Goal: Answer question/provide support

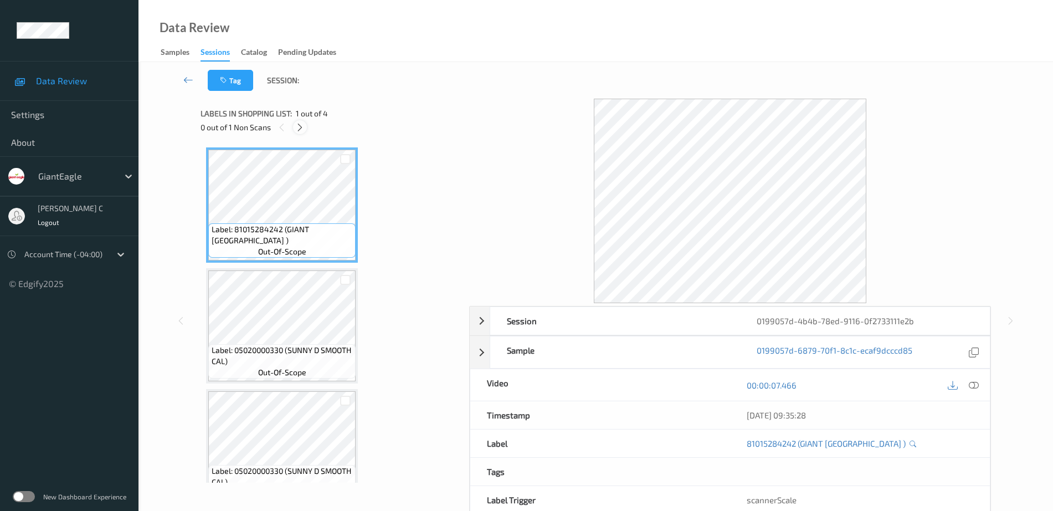
click at [300, 123] on icon at bounding box center [299, 127] width 9 height 10
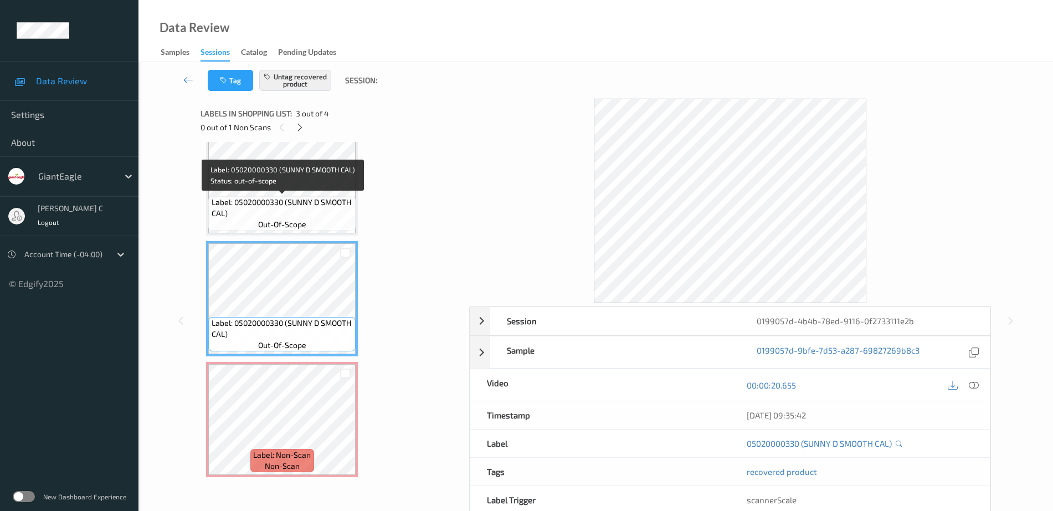
click at [266, 205] on span "Label: 05020000330 (SUNNY D SMOOTH CAL)" at bounding box center [283, 208] width 142 height 22
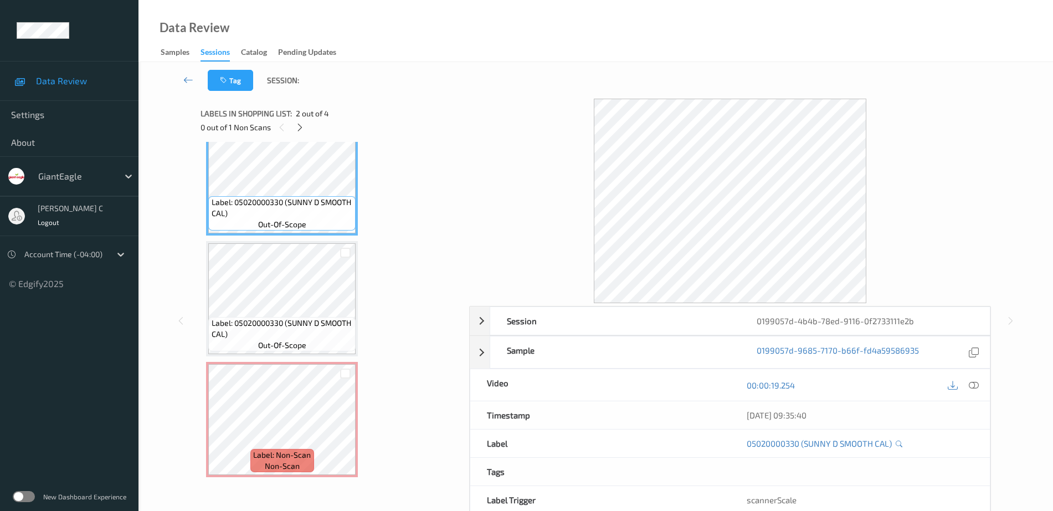
scroll to position [79, 0]
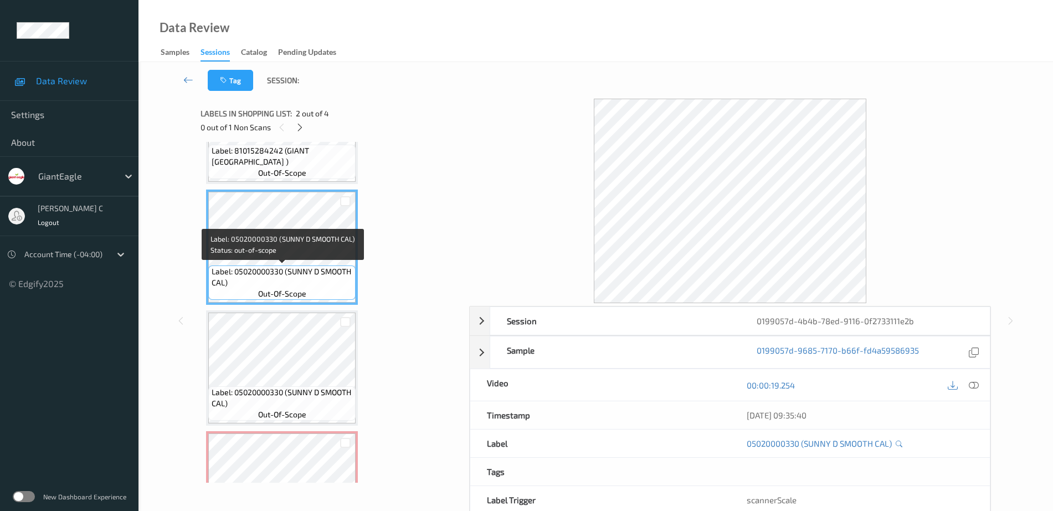
click at [290, 186] on div "Label: 81015284242 (GIANT EAGLE BEACH ) out-of-scope Label: 05020000330 (SUNNY …" at bounding box center [331, 307] width 250 height 477
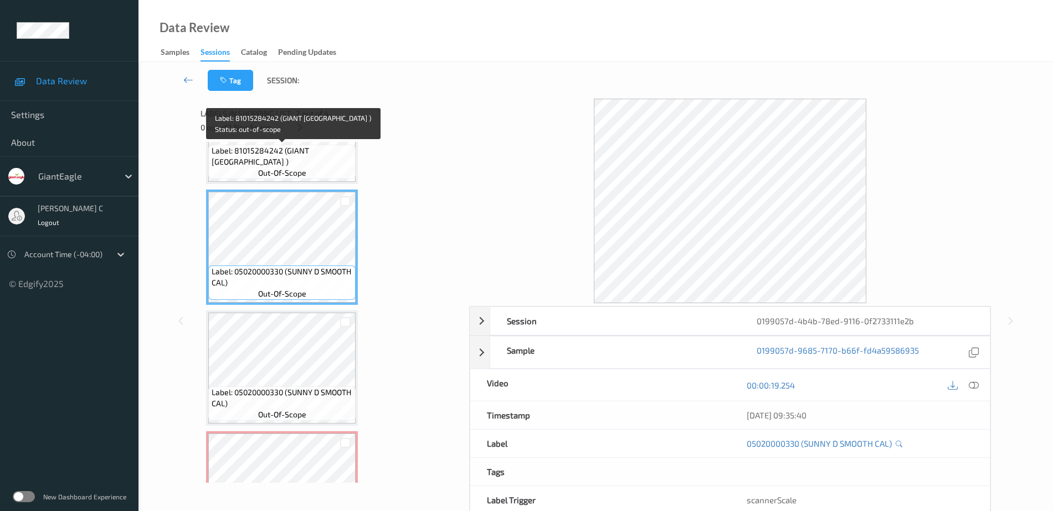
click at [290, 174] on span "out-of-scope" at bounding box center [282, 172] width 48 height 11
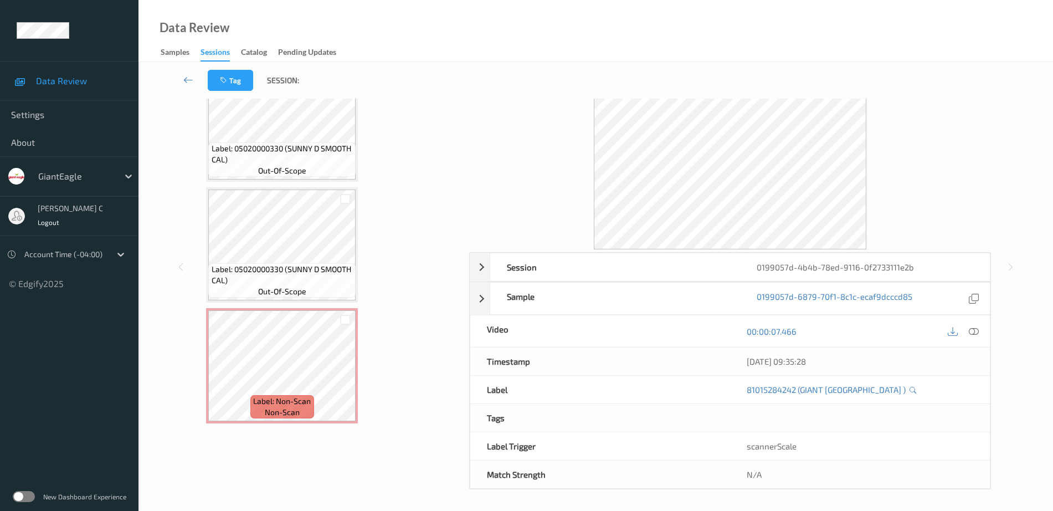
scroll to position [55, 0]
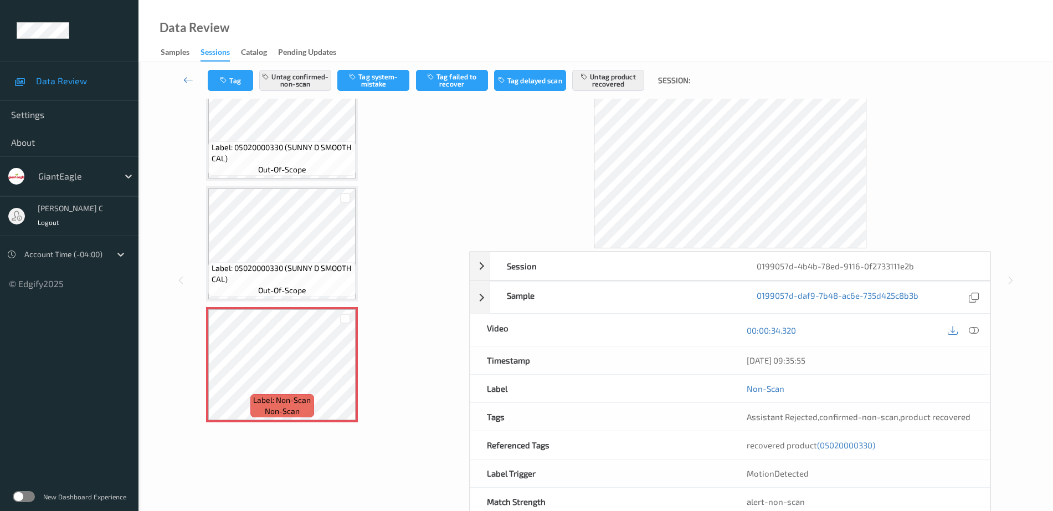
click at [283, 303] on div "Label: 81015284242 (GIANT EAGLE BEACH ) out-of-scope Label: 05020000330 (SUNNY …" at bounding box center [331, 183] width 250 height 477
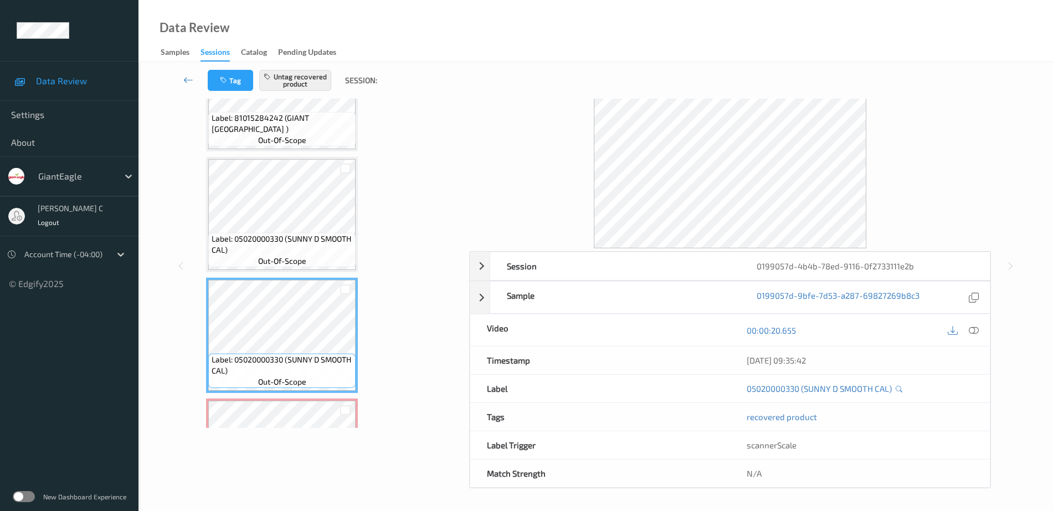
scroll to position [9, 0]
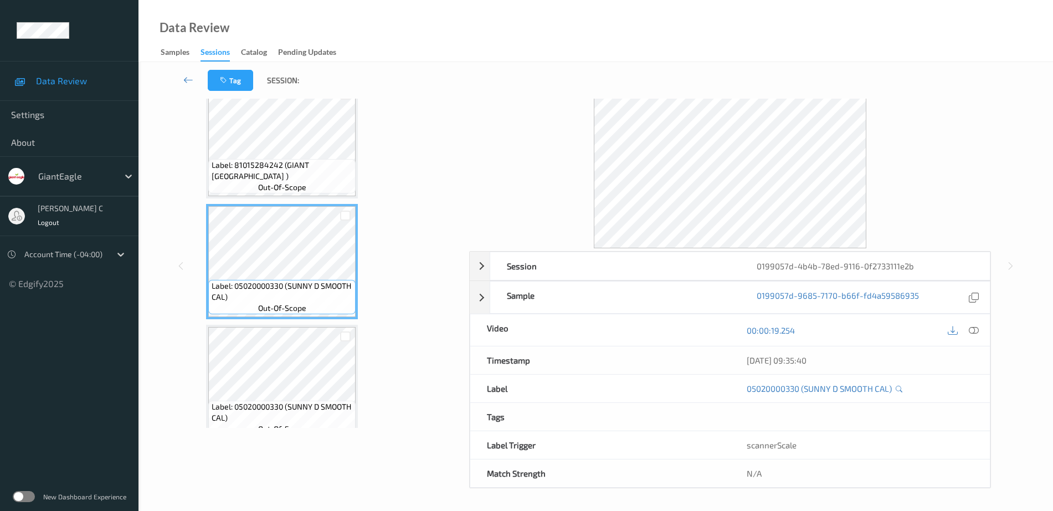
click at [269, 178] on span "Label: 81015284242 (GIANT [GEOGRAPHIC_DATA] )" at bounding box center [283, 170] width 142 height 22
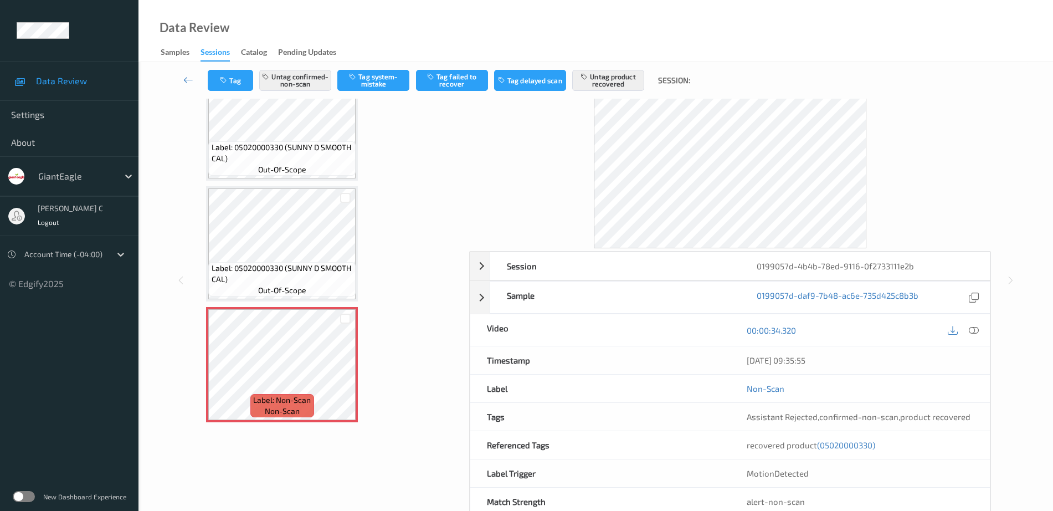
scroll to position [79, 0]
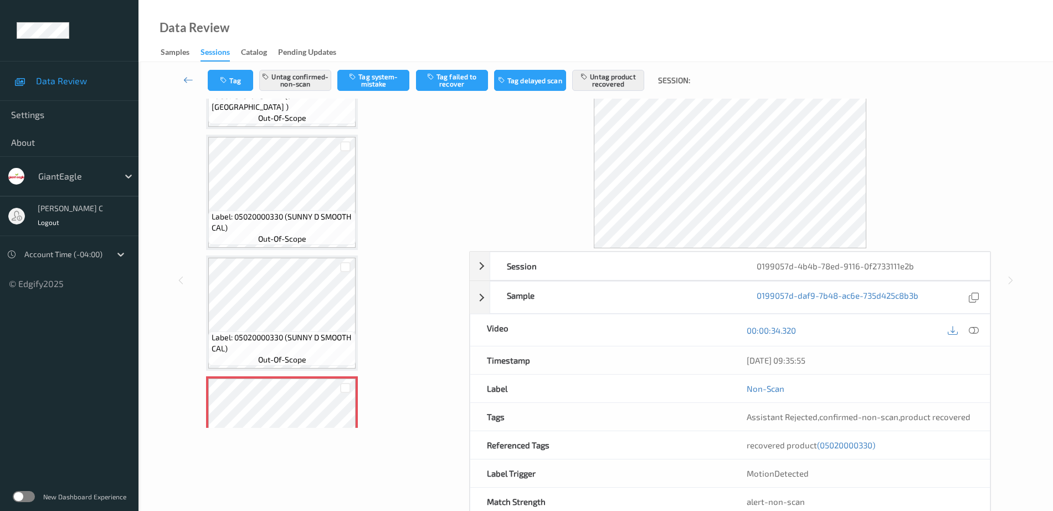
click at [259, 236] on span "out-of-scope" at bounding box center [282, 238] width 48 height 11
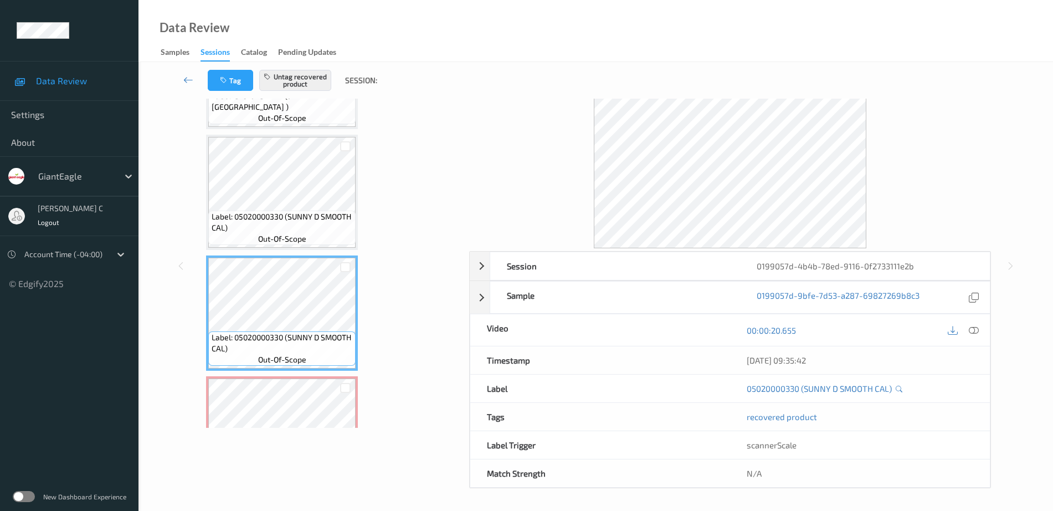
scroll to position [9, 0]
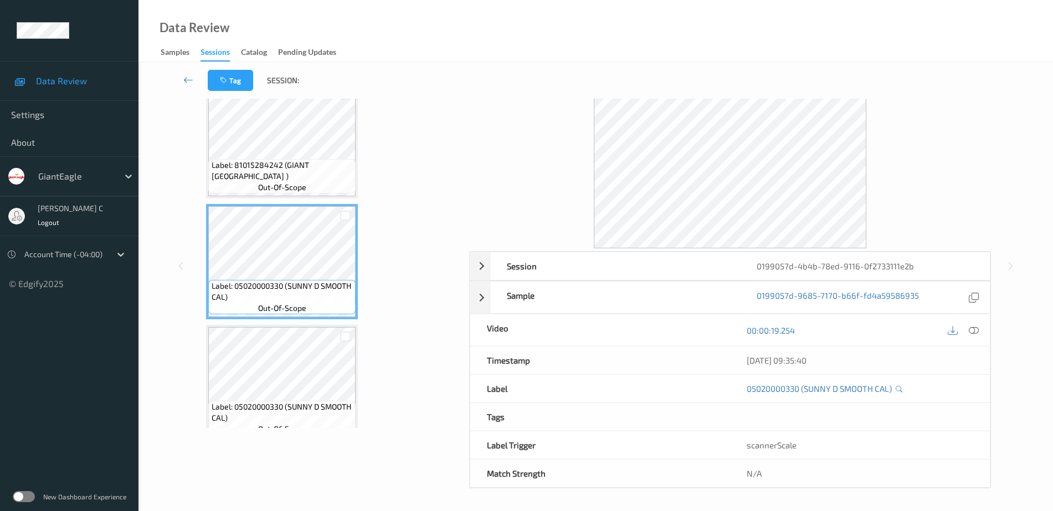
click at [264, 177] on span "Label: 81015284242 (GIANT [GEOGRAPHIC_DATA] )" at bounding box center [283, 170] width 142 height 22
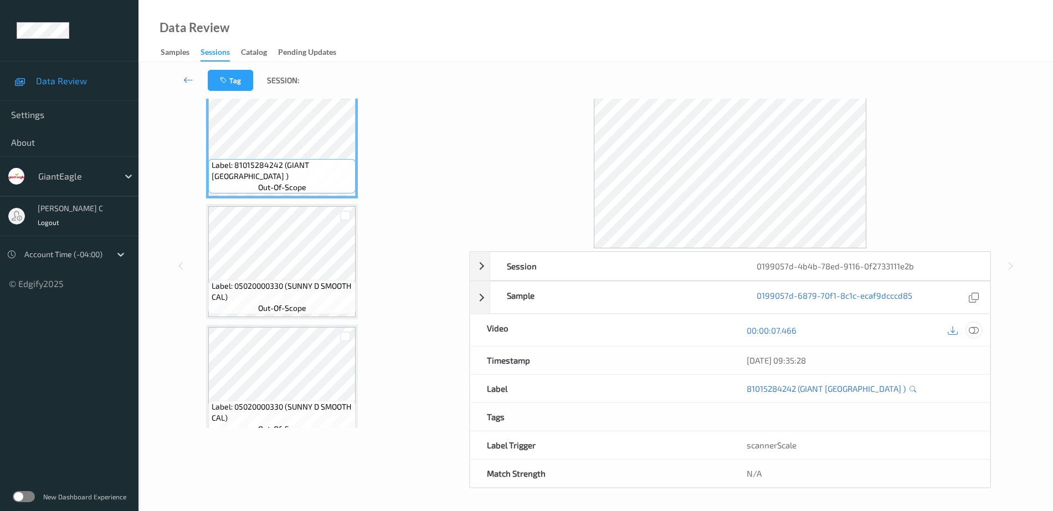
click at [977, 328] on icon at bounding box center [974, 330] width 10 height 10
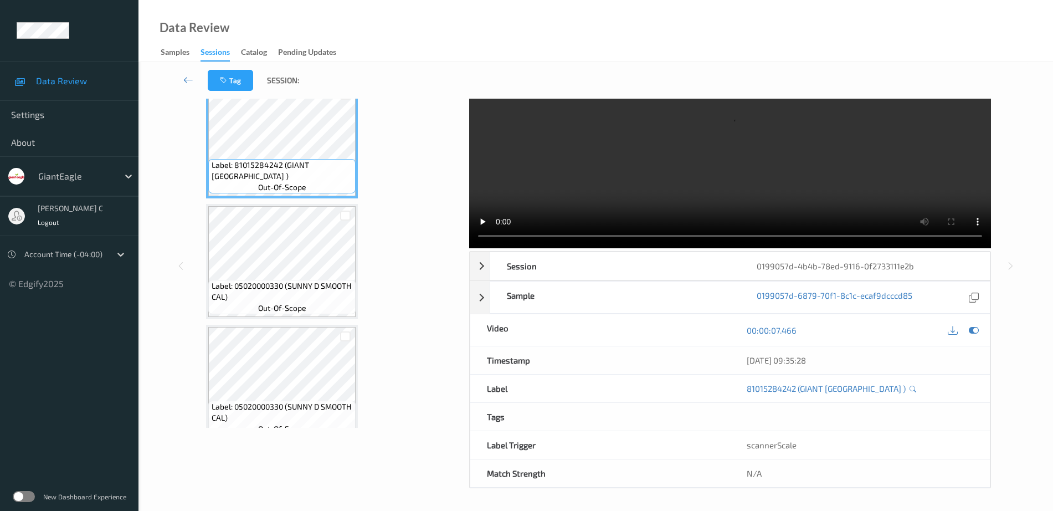
scroll to position [0, 0]
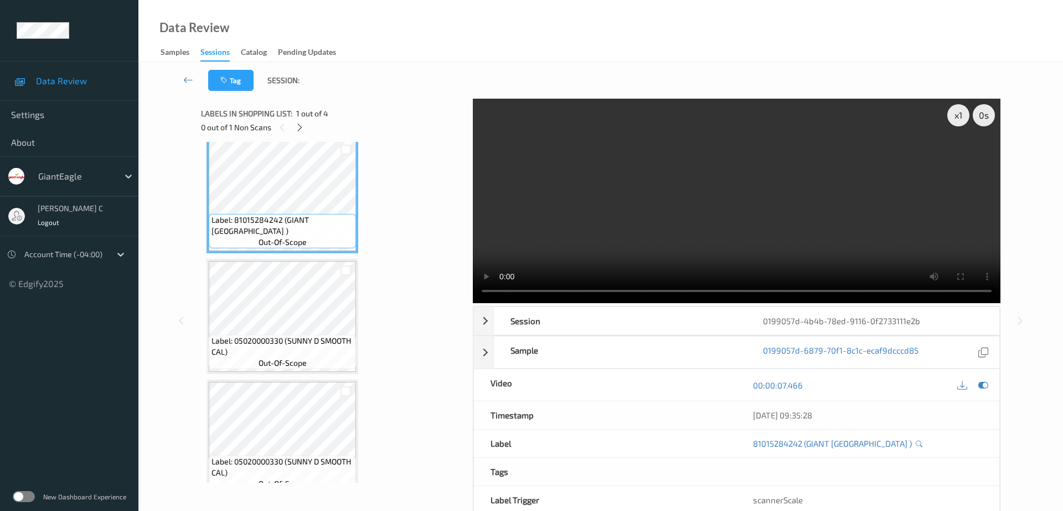
click at [961, 155] on video at bounding box center [737, 201] width 528 height 204
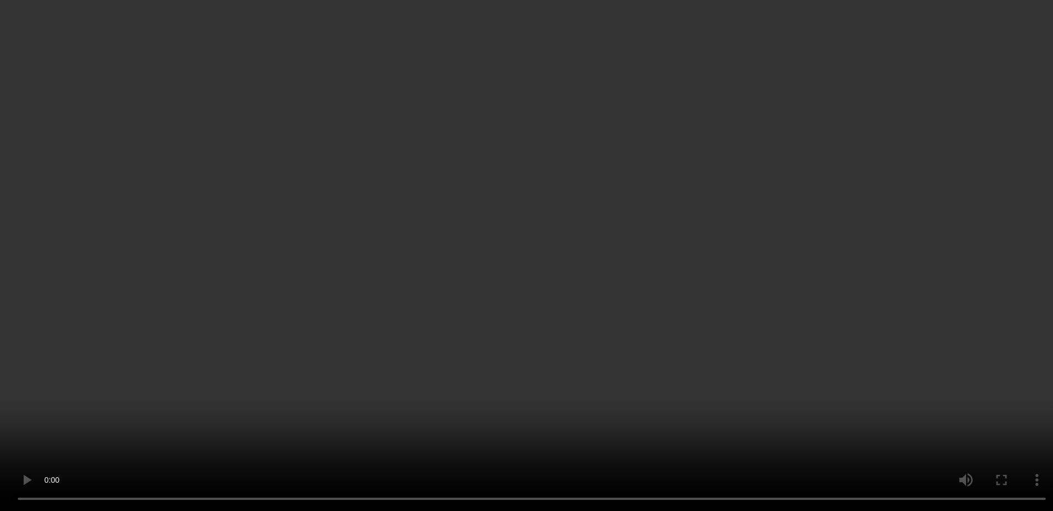
scroll to position [148, 0]
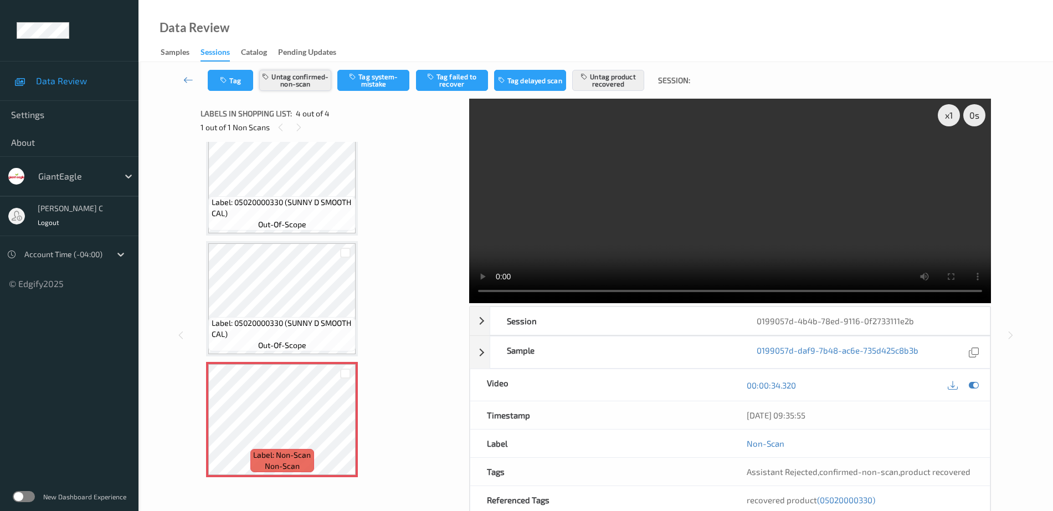
click at [308, 87] on button "Untag confirmed-non-scan" at bounding box center [295, 80] width 72 height 21
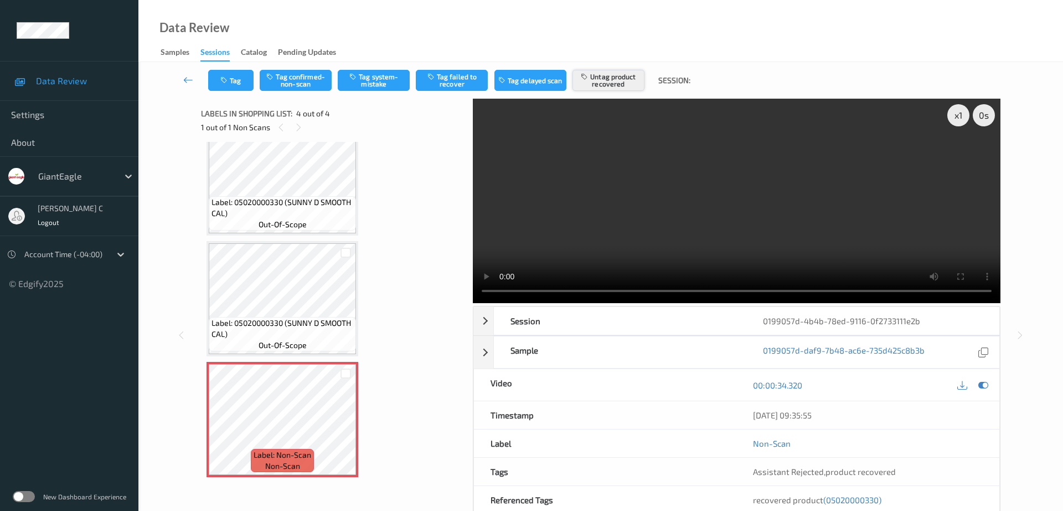
click at [626, 85] on button "Untag product recovered" at bounding box center [609, 80] width 72 height 21
click at [368, 73] on button "Tag system-mistake" at bounding box center [374, 80] width 72 height 21
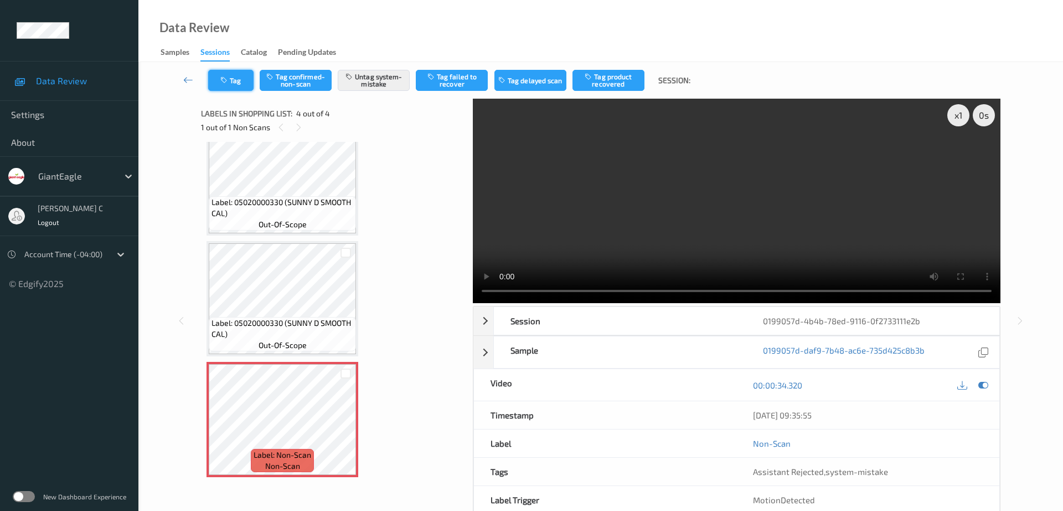
click at [229, 80] on icon "button" at bounding box center [224, 80] width 9 height 8
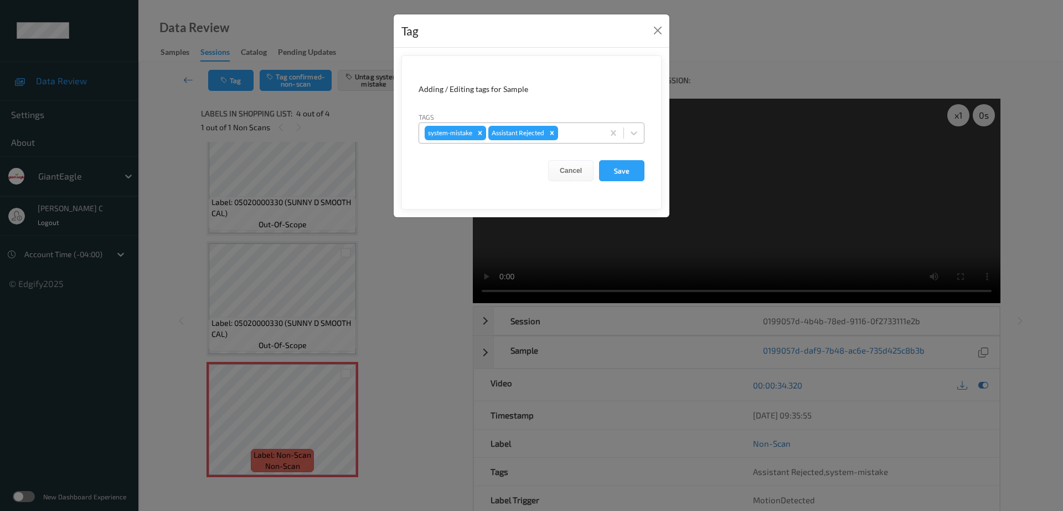
click at [578, 130] on div at bounding box center [579, 132] width 38 height 13
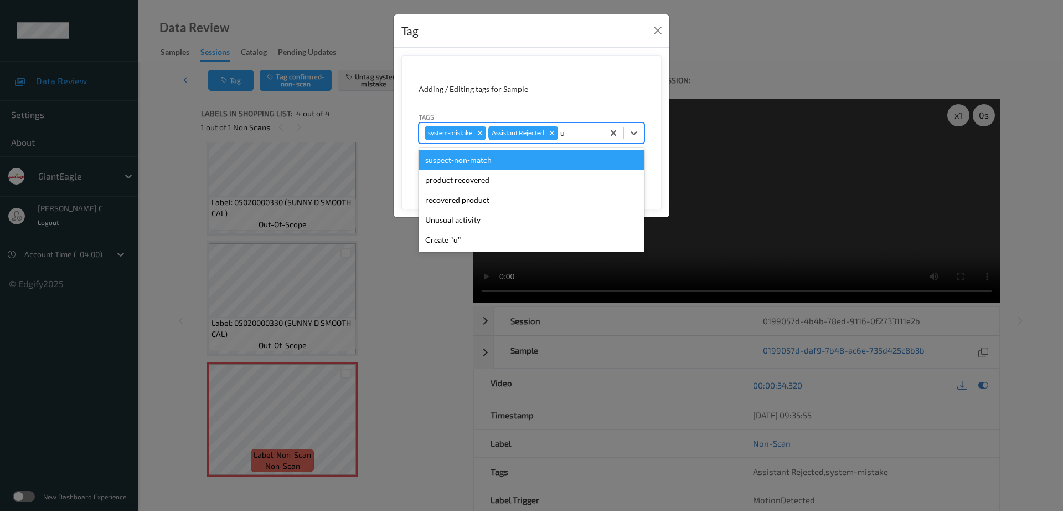
type input "un"
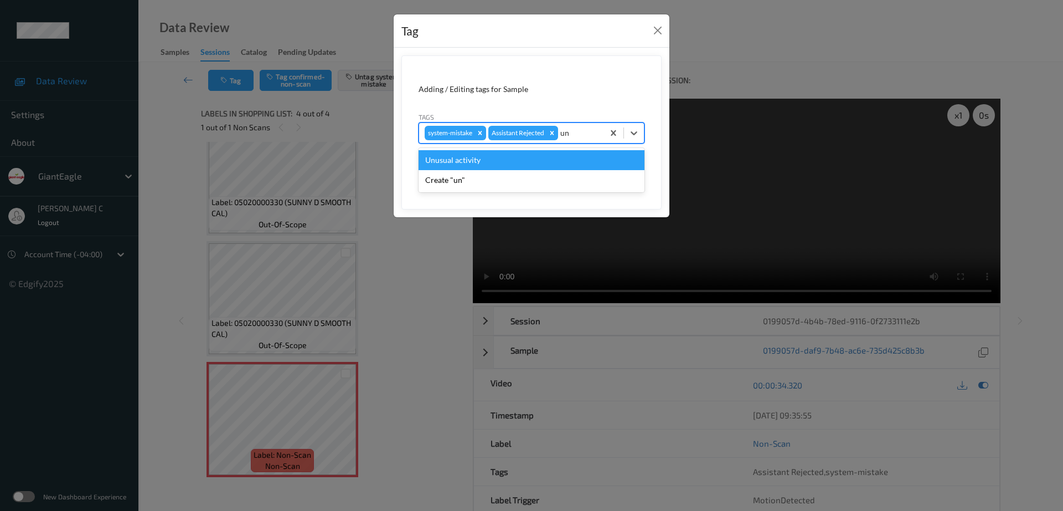
click at [505, 157] on div "Unusual activity" at bounding box center [532, 160] width 226 height 20
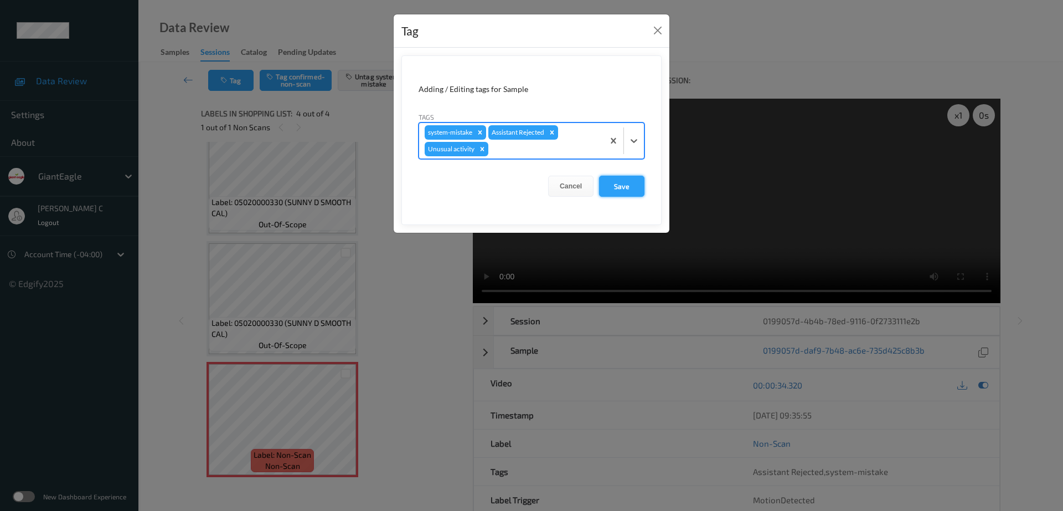
click at [634, 183] on button "Save" at bounding box center [621, 186] width 45 height 21
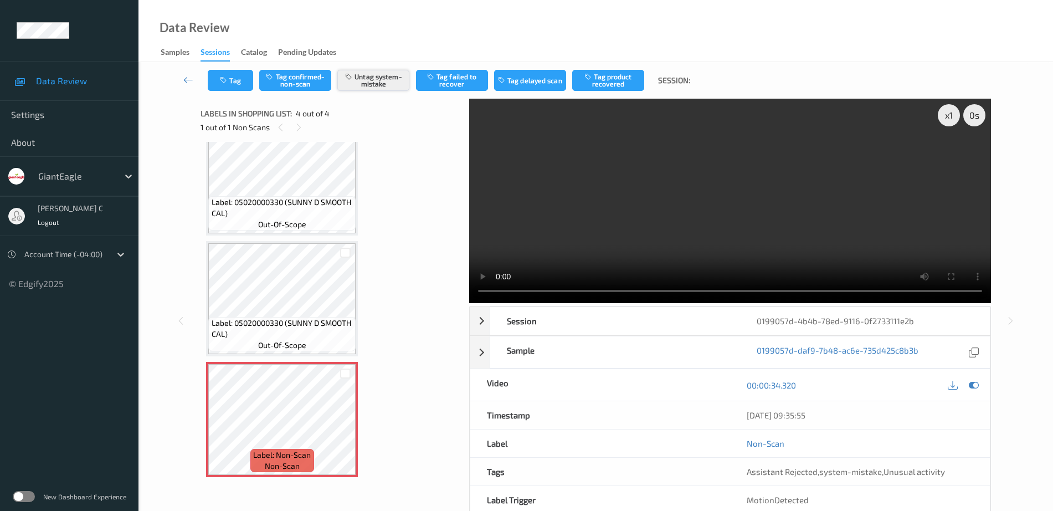
click at [381, 84] on button "Untag system-mistake" at bounding box center [373, 80] width 72 height 21
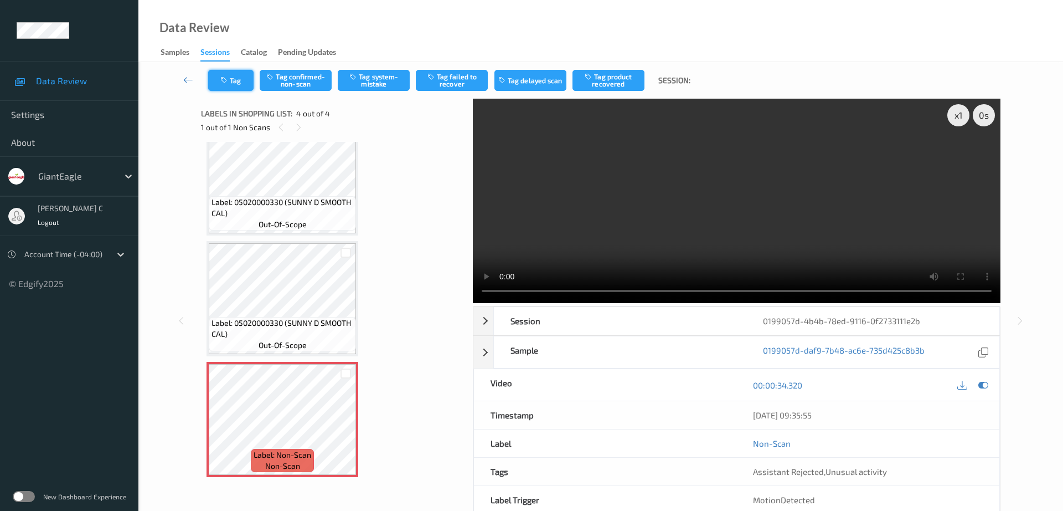
click at [229, 80] on icon "button" at bounding box center [224, 80] width 9 height 8
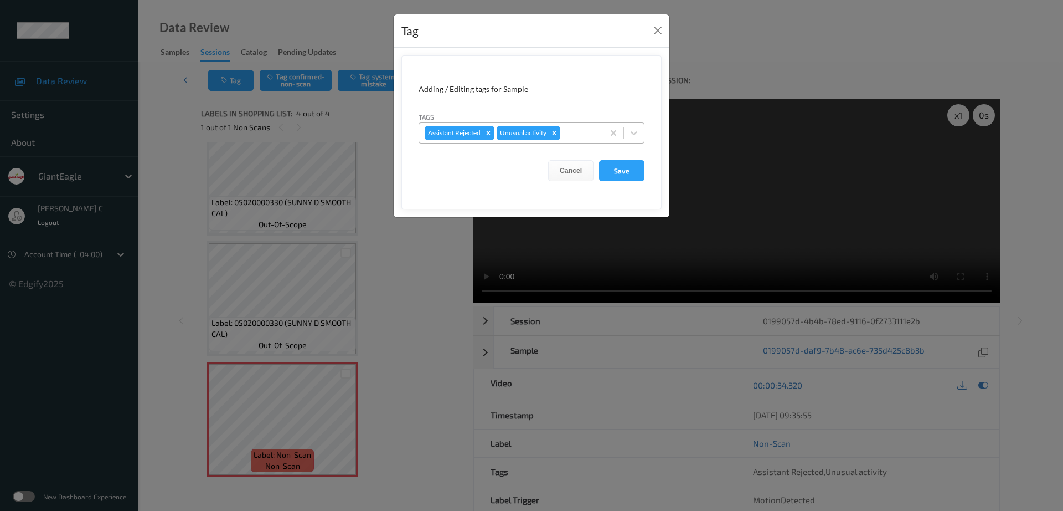
click at [550, 135] on div "Remove Unusual activity" at bounding box center [554, 133] width 12 height 14
click at [617, 169] on button "Save" at bounding box center [621, 170] width 45 height 21
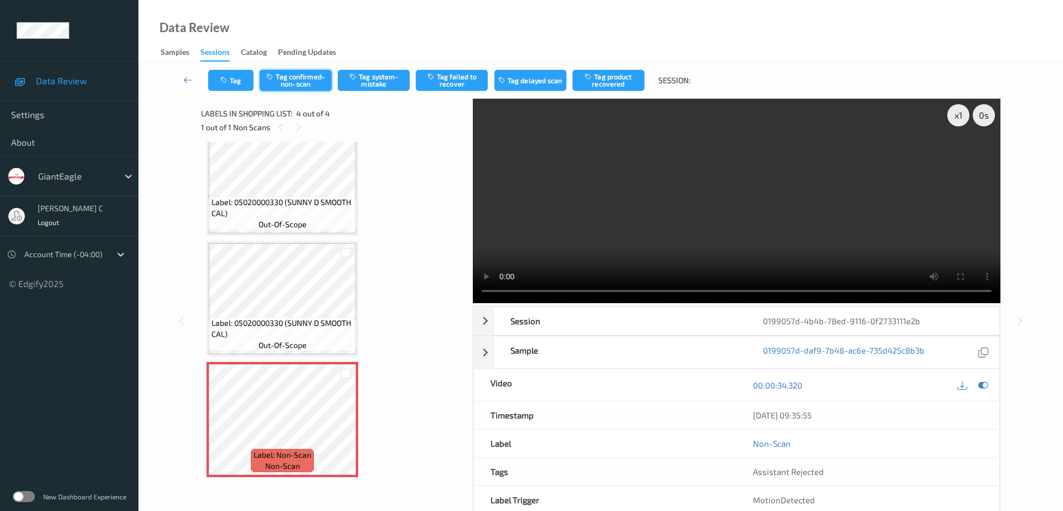
click at [307, 80] on button "Tag confirmed-non-scan" at bounding box center [296, 80] width 72 height 21
